Goal: Find specific page/section: Find specific page/section

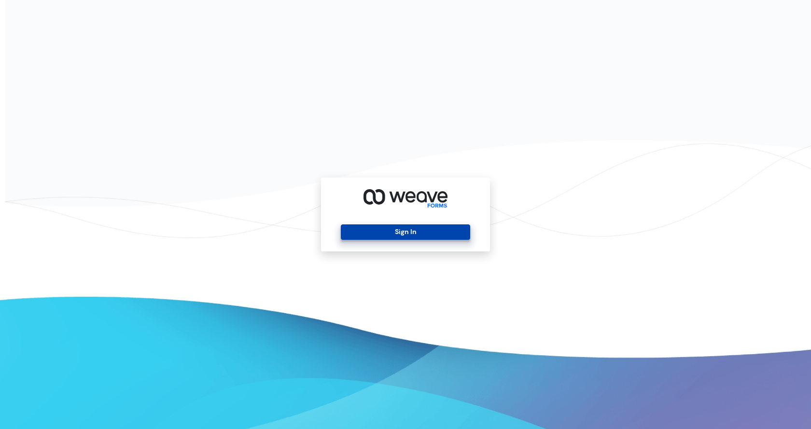
click at [359, 233] on button "Sign In" at bounding box center [405, 231] width 129 height 15
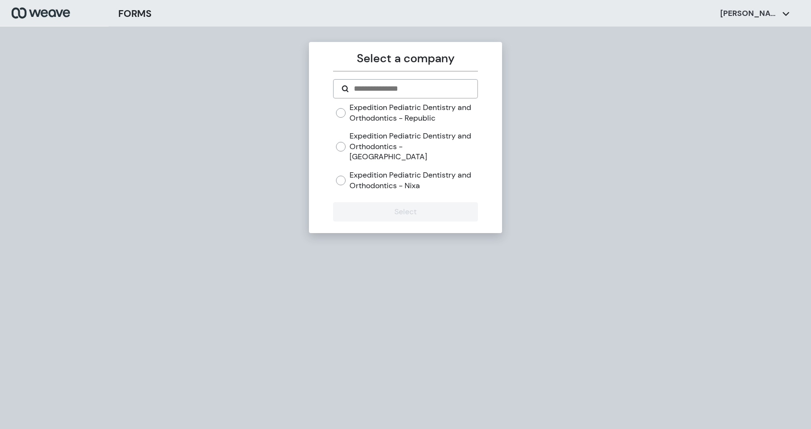
click at [427, 140] on label "Expedition Pediatric Dentistry and Orthodontics - [GEOGRAPHIC_DATA]" at bounding box center [413, 146] width 128 height 31
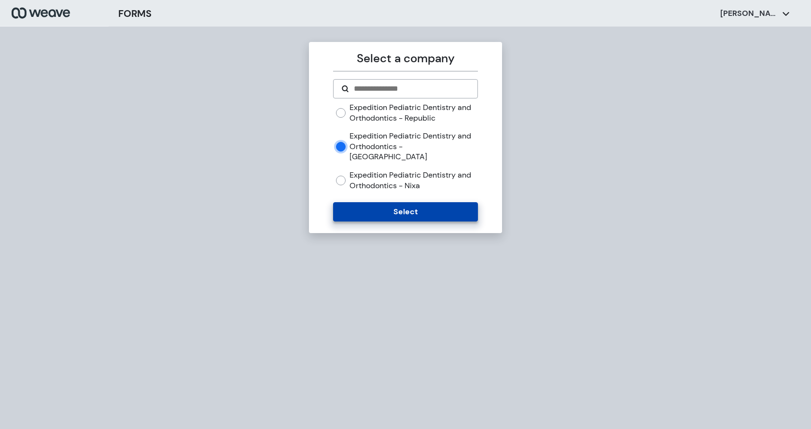
click at [422, 207] on button "Select" at bounding box center [405, 211] width 144 height 19
